Goal: Find contact information: Find contact information

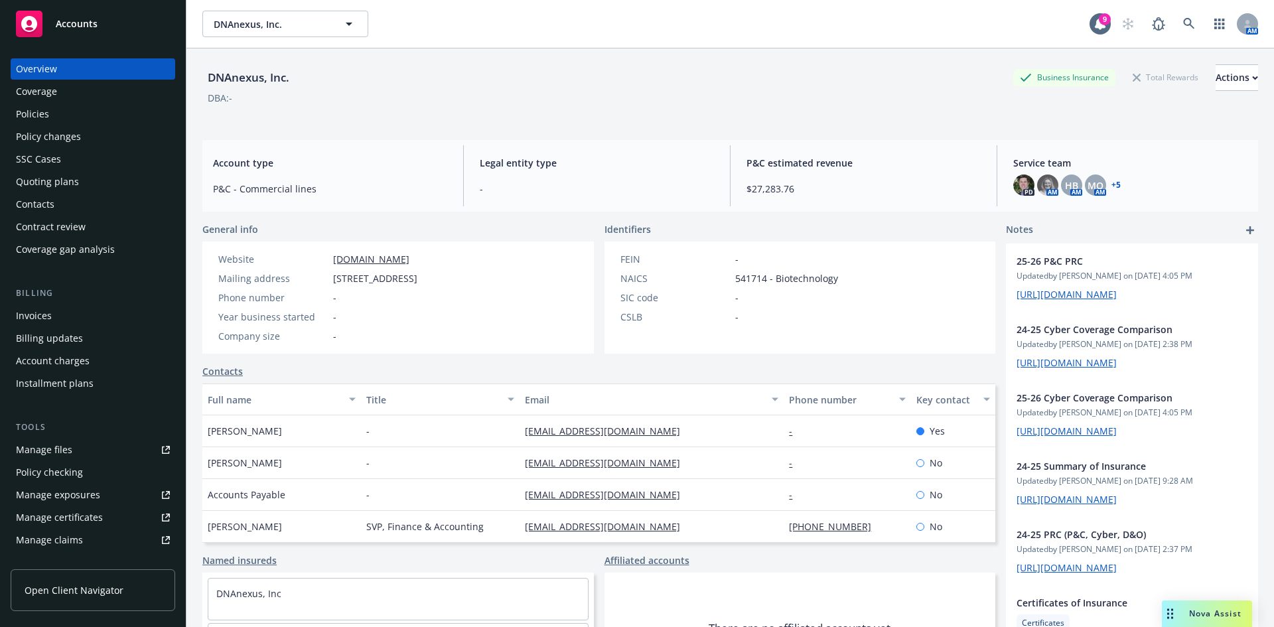
click at [32, 196] on div "Contacts" at bounding box center [35, 204] width 38 height 21
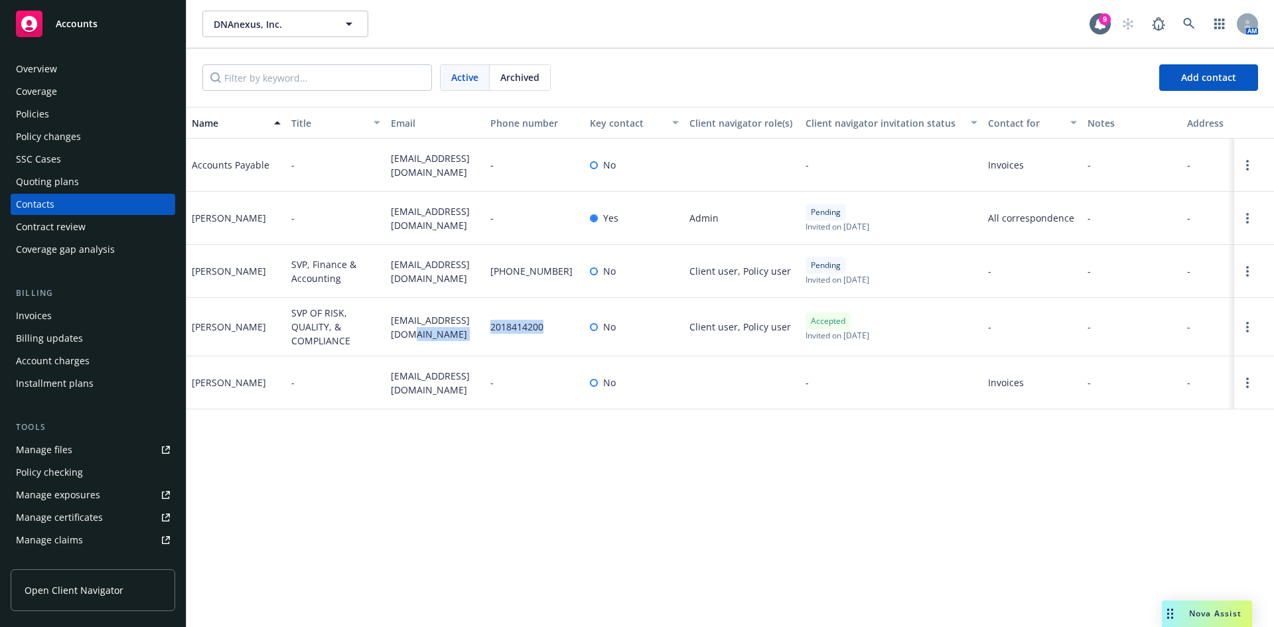
drag, startPoint x: 522, startPoint y: 328, endPoint x: 490, endPoint y: 328, distance: 31.8
click at [490, 328] on div "2018414200" at bounding box center [535, 327] width 100 height 58
click at [500, 328] on span "2018414200" at bounding box center [516, 327] width 53 height 14
drag, startPoint x: 493, startPoint y: 327, endPoint x: 536, endPoint y: 332, distance: 43.4
click at [536, 332] on span "2018414200" at bounding box center [516, 327] width 53 height 14
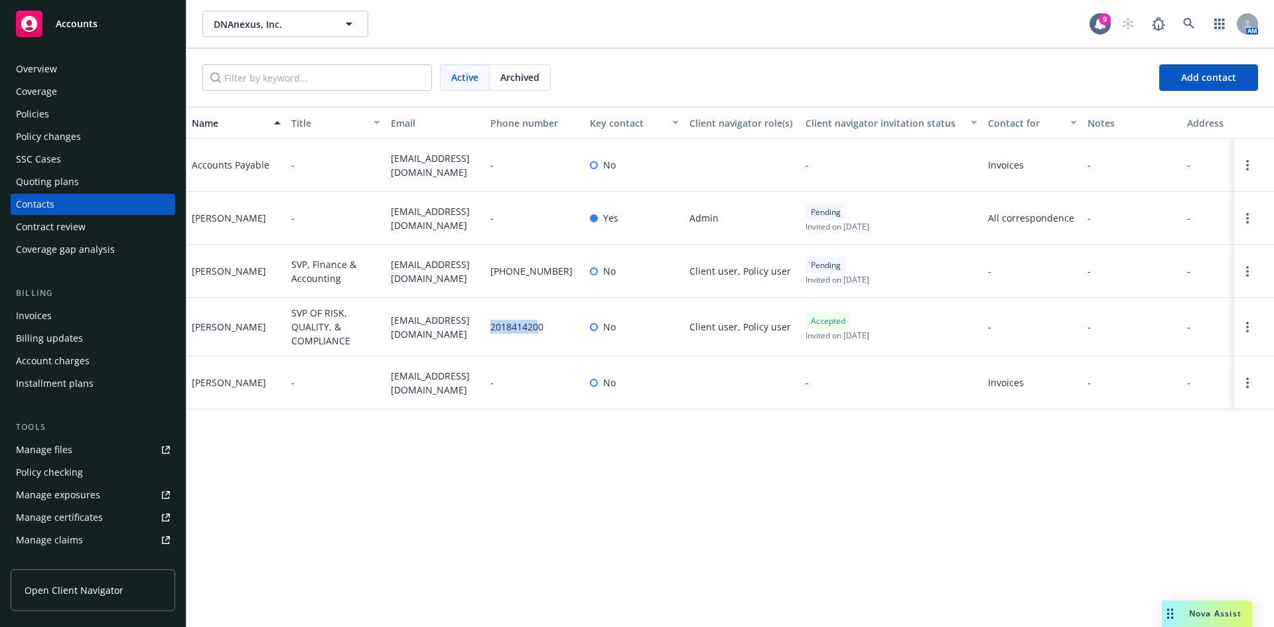
click at [536, 332] on span "2018414200" at bounding box center [516, 327] width 53 height 14
drag, startPoint x: 535, startPoint y: 328, endPoint x: 494, endPoint y: 324, distance: 42.0
click at [494, 324] on div "2018414200" at bounding box center [535, 327] width 100 height 58
click at [494, 324] on span "2018414200" at bounding box center [516, 327] width 53 height 14
drag, startPoint x: 490, startPoint y: 325, endPoint x: 539, endPoint y: 330, distance: 50.0
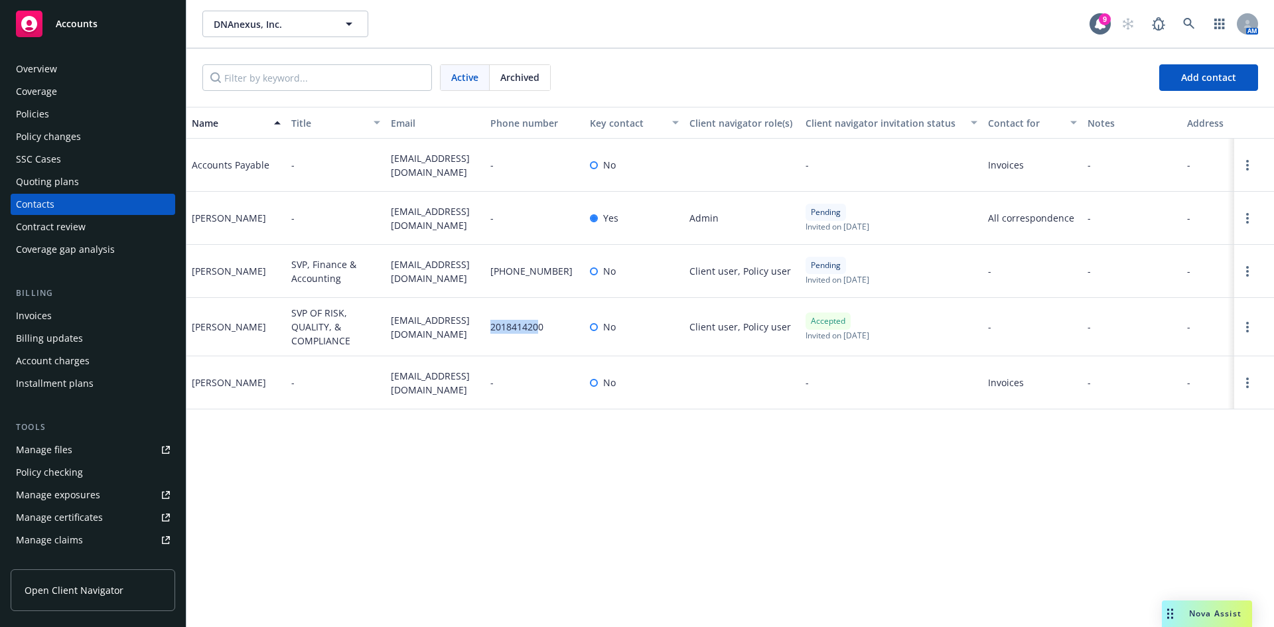
click at [539, 330] on div "2018414200" at bounding box center [535, 327] width 100 height 58
click at [539, 330] on span "2018414200" at bounding box center [516, 327] width 53 height 14
drag, startPoint x: 547, startPoint y: 330, endPoint x: 487, endPoint y: 326, distance: 60.5
click at [487, 326] on div "2018414200" at bounding box center [535, 327] width 100 height 58
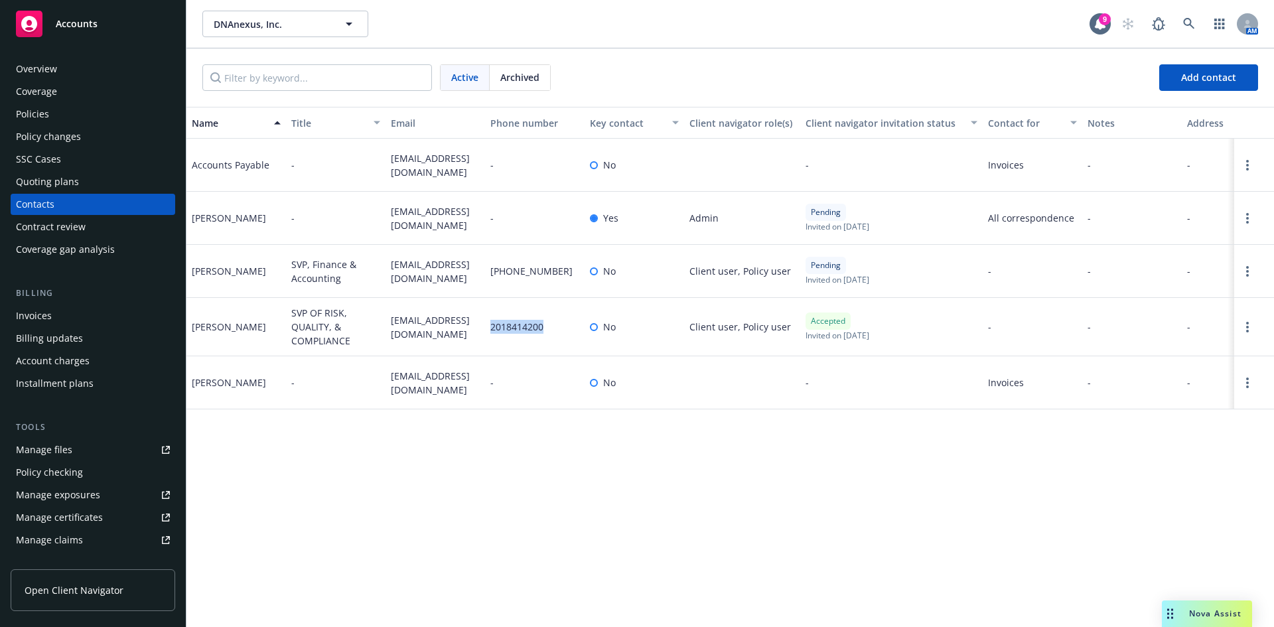
drag, startPoint x: 490, startPoint y: 329, endPoint x: 544, endPoint y: 335, distance: 54.1
click at [544, 335] on div "2018414200" at bounding box center [535, 327] width 100 height 58
click at [545, 335] on div "2018414200" at bounding box center [535, 327] width 100 height 58
drag, startPoint x: 543, startPoint y: 330, endPoint x: 490, endPoint y: 324, distance: 52.7
click at [490, 324] on div "2018414200" at bounding box center [535, 327] width 100 height 58
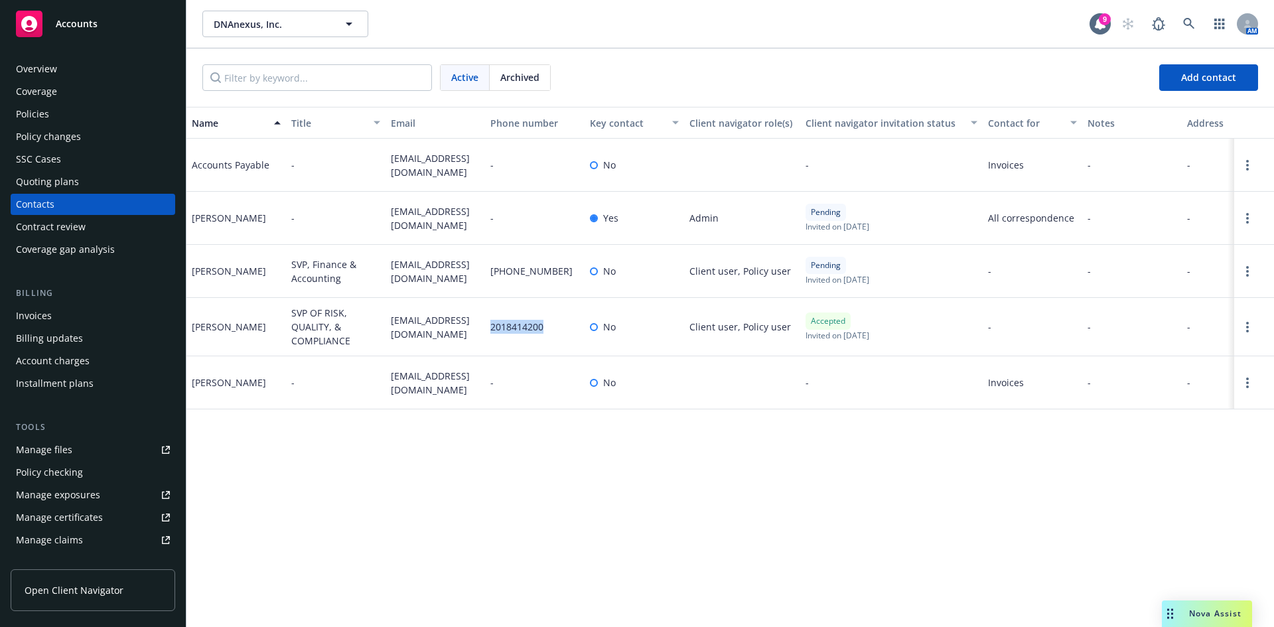
click at [490, 324] on span "2018414200" at bounding box center [516, 327] width 53 height 14
drag, startPoint x: 493, startPoint y: 330, endPoint x: 544, endPoint y: 332, distance: 51.1
click at [544, 332] on div "2018414200" at bounding box center [535, 327] width 100 height 58
click at [549, 332] on div "2018414200" at bounding box center [535, 327] width 100 height 58
click at [557, 330] on div "2018414200" at bounding box center [535, 327] width 100 height 58
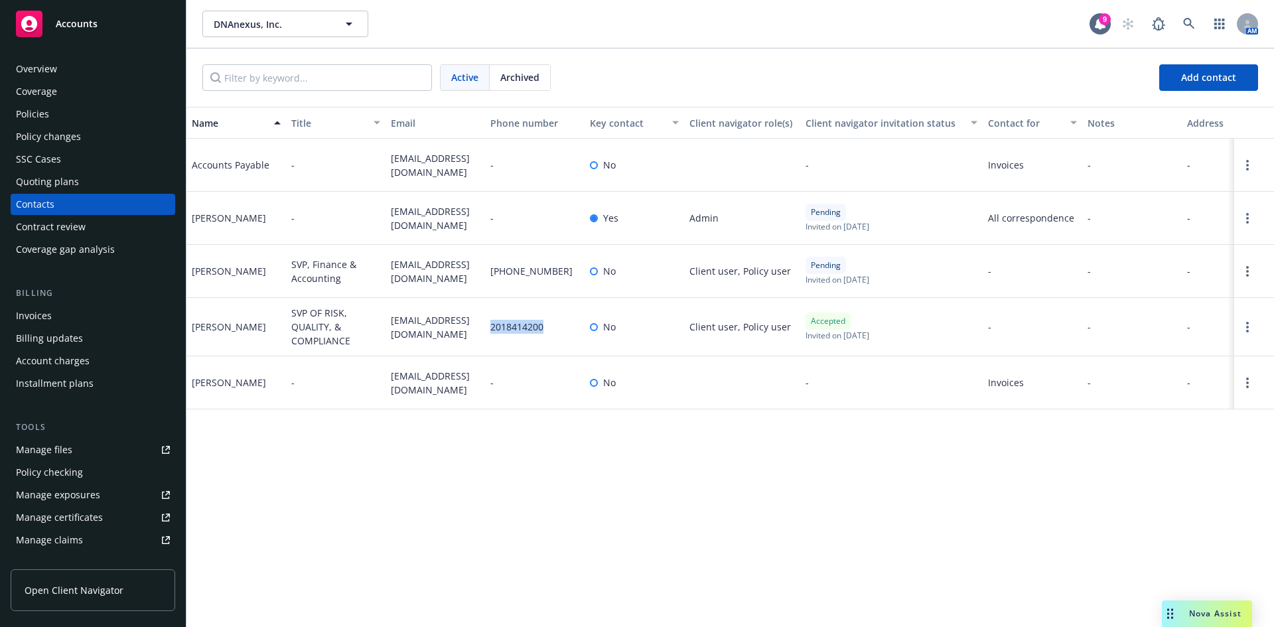
drag, startPoint x: 541, startPoint y: 326, endPoint x: 492, endPoint y: 331, distance: 49.4
click at [492, 331] on div "2018414200" at bounding box center [535, 327] width 100 height 58
click at [492, 331] on span "2018414200" at bounding box center [516, 327] width 53 height 14
drag, startPoint x: 490, startPoint y: 329, endPoint x: 535, endPoint y: 332, distance: 45.9
click at [537, 332] on div "2018414200" at bounding box center [535, 327] width 100 height 58
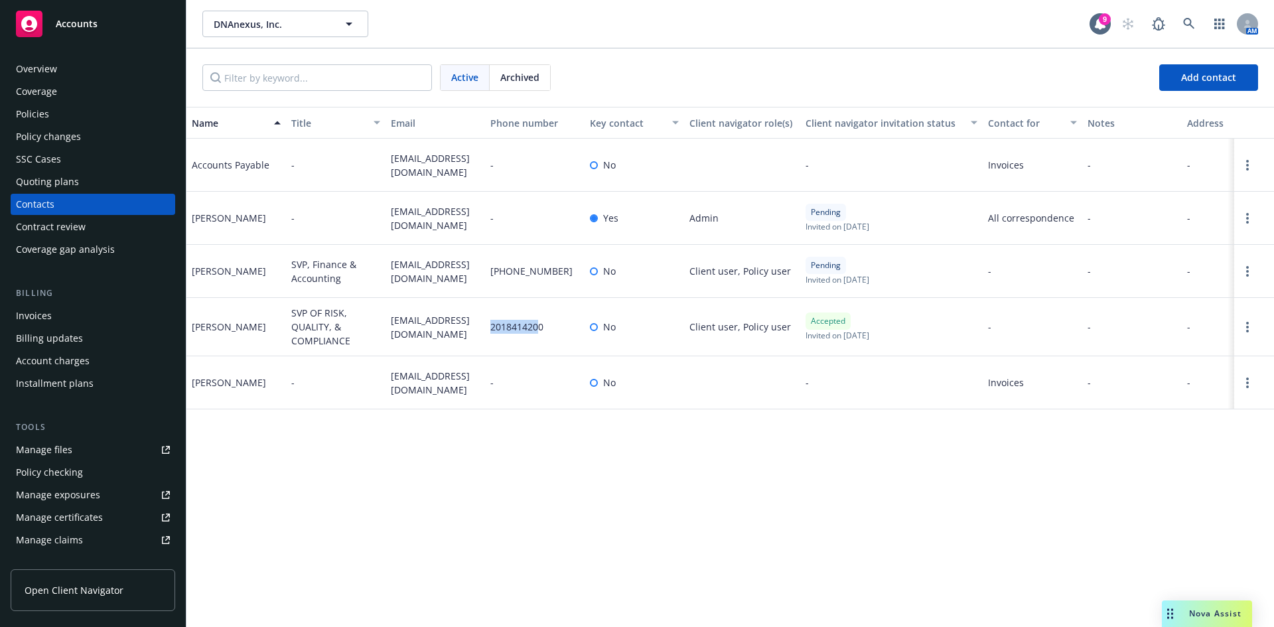
drag, startPoint x: 535, startPoint y: 332, endPoint x: 528, endPoint y: 366, distance: 34.0
click at [534, 334] on div "2018414200" at bounding box center [535, 327] width 100 height 58
